Goal: Book appointment/travel/reservation: Book appointment/travel/reservation

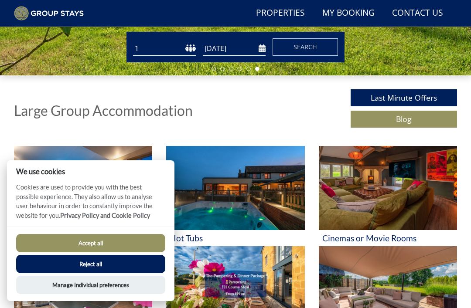
scroll to position [253, 0]
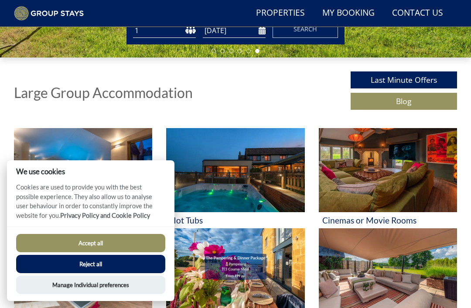
click at [140, 274] on button "Reject all" at bounding box center [90, 264] width 149 height 18
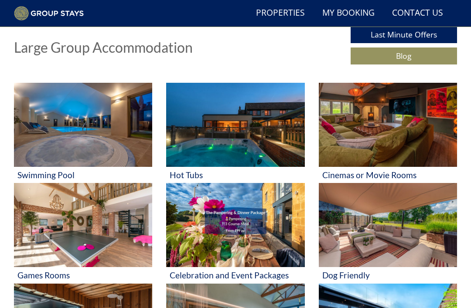
scroll to position [298, 0]
click at [395, 138] on img at bounding box center [388, 125] width 138 height 84
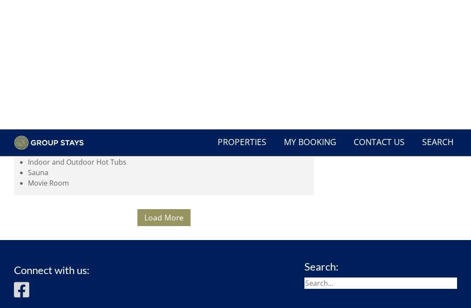
scroll to position [7059, 0]
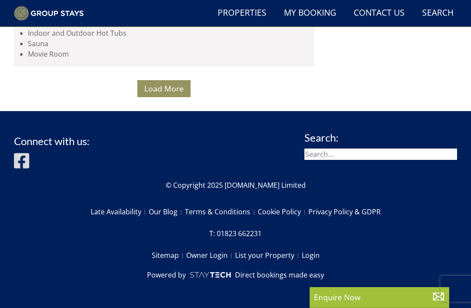
click at [144, 97] on button "Load More" at bounding box center [163, 88] width 53 height 17
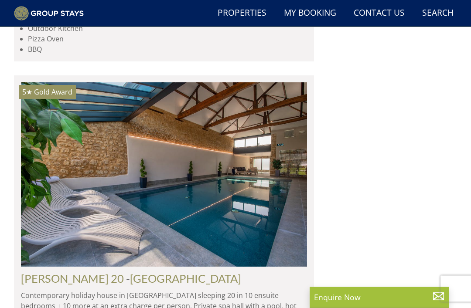
scroll to position [1582, 0]
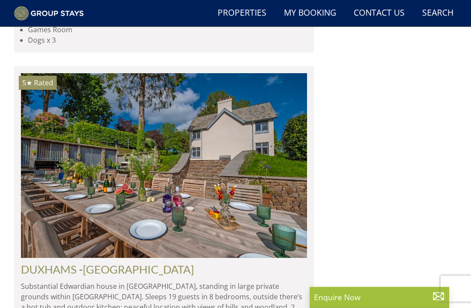
click at [238, 11] on link "Properties" at bounding box center [242, 13] width 56 height 20
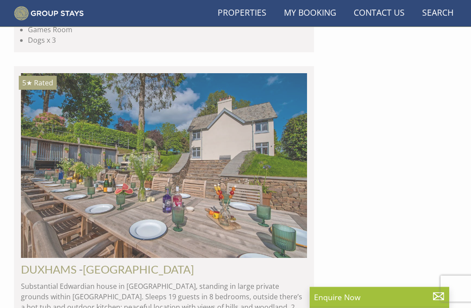
scroll to position [1582, 0]
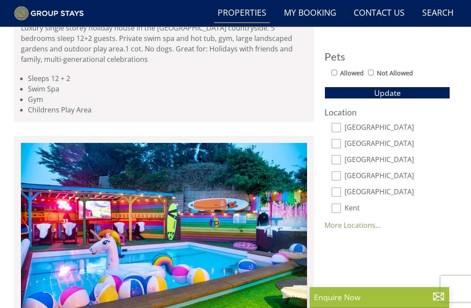
scroll to position [506, 0]
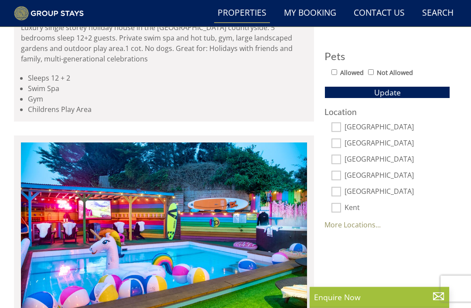
click at [337, 130] on input "[GEOGRAPHIC_DATA]" at bounding box center [337, 128] width 10 height 10
checkbox input "true"
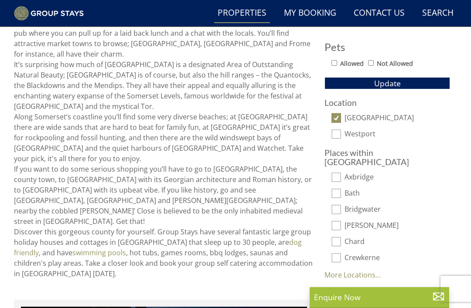
scroll to position [517, 0]
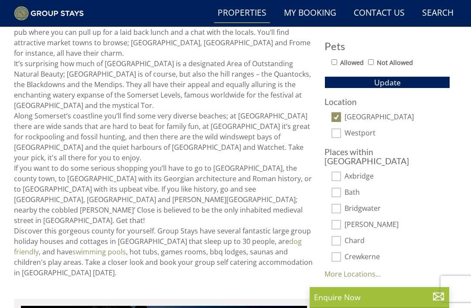
click at [349, 270] on link "More Locations..." at bounding box center [353, 275] width 56 height 10
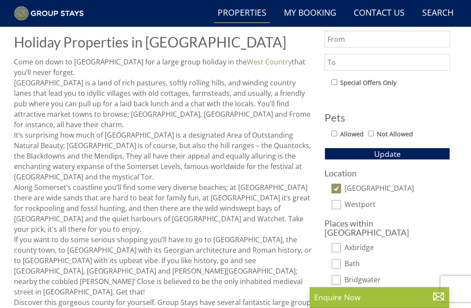
scroll to position [442, 0]
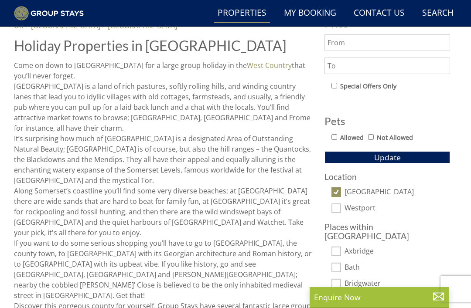
click at [339, 191] on input "[GEOGRAPHIC_DATA]" at bounding box center [337, 193] width 10 height 10
checkbox input "false"
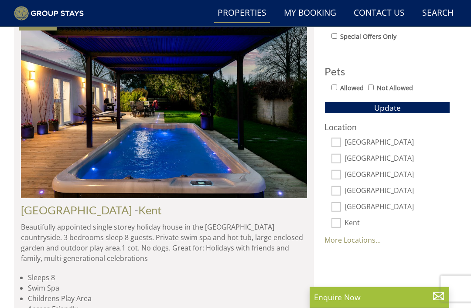
scroll to position [492, 0]
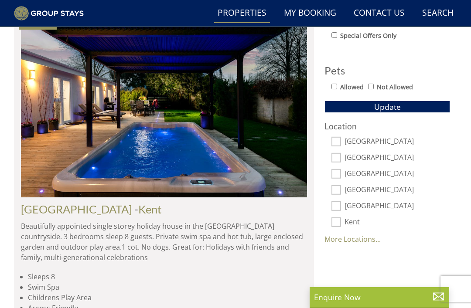
click at [352, 241] on link "More Locations..." at bounding box center [353, 240] width 56 height 10
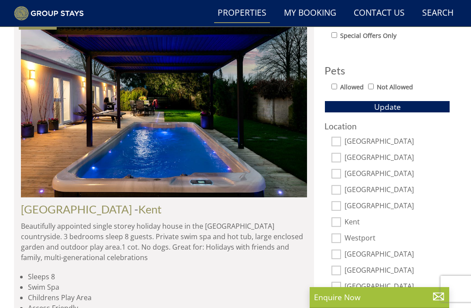
click at [340, 253] on input "[GEOGRAPHIC_DATA]" at bounding box center [337, 255] width 10 height 10
checkbox input "true"
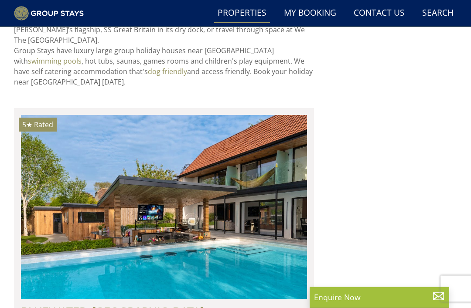
scroll to position [666, 0]
click at [54, 305] on link "BLUEWATER" at bounding box center [53, 311] width 65 height 13
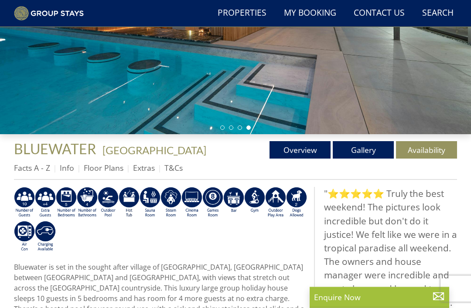
scroll to position [178, 0]
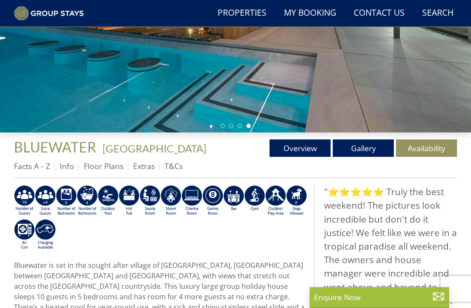
click at [418, 148] on link "Availability" at bounding box center [426, 148] width 61 height 17
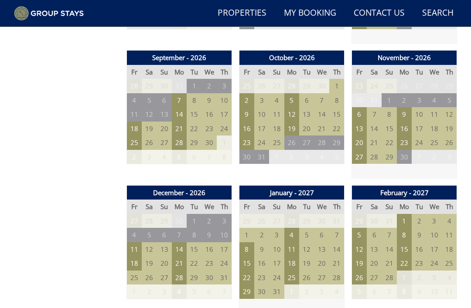
scroll to position [852, 0]
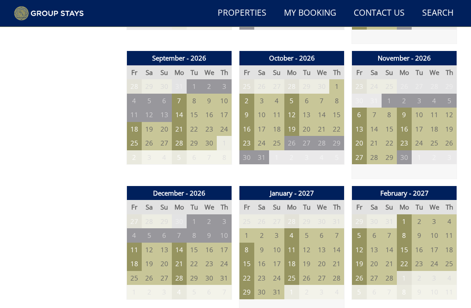
click at [180, 257] on td "21" at bounding box center [179, 264] width 15 height 14
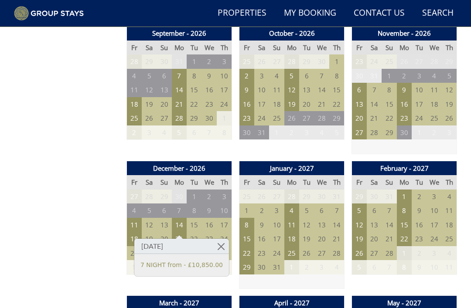
scroll to position [877, 0]
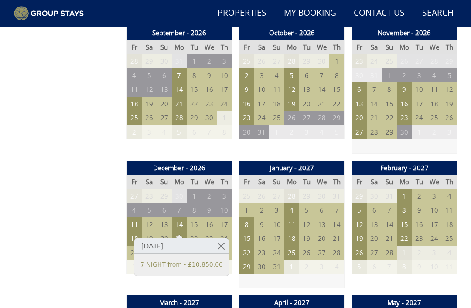
click at [83, 274] on div "Prices and Availability You can browse the calendar to find an available start …" at bounding box center [67, 293] width 106 height 1614
